Goal: Task Accomplishment & Management: Use online tool/utility

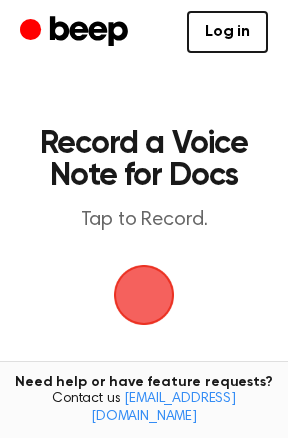
click at [133, 279] on span "button" at bounding box center [144, 295] width 56 height 56
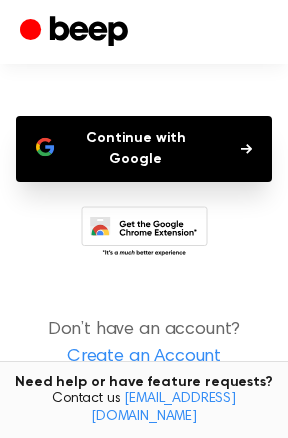
scroll to position [168, 0]
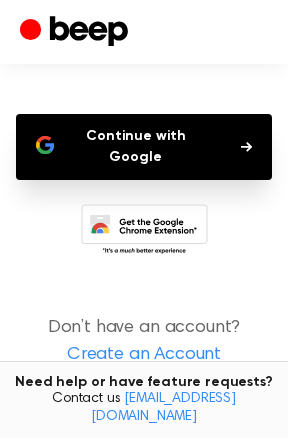
click at [136, 148] on button "Continue with Google" at bounding box center [144, 147] width 256 height 66
click at [127, 226] on icon at bounding box center [144, 231] width 127 height 55
click at [176, 211] on icon at bounding box center [144, 231] width 127 height 55
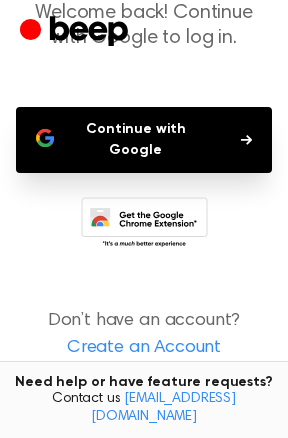
scroll to position [0, 0]
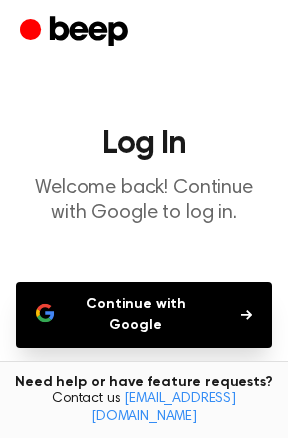
click at [107, 166] on header "Log In Welcome back! Continue with Google to log in." at bounding box center [144, 177] width 256 height 98
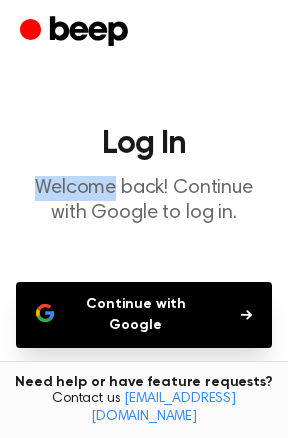
click at [124, 319] on button "Continue with Google" at bounding box center [144, 315] width 256 height 66
